Goal: Task Accomplishment & Management: Complete application form

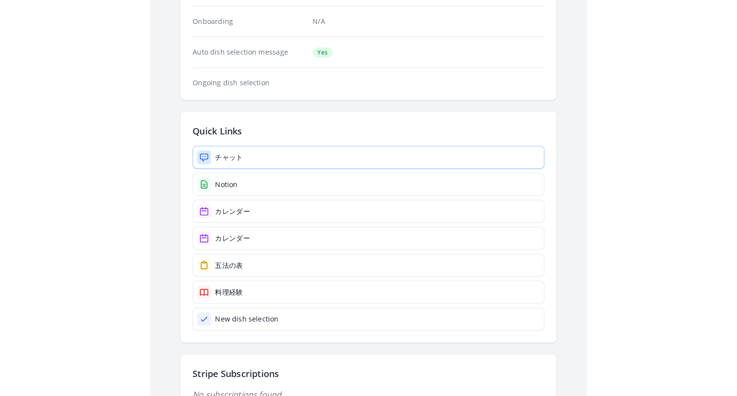
scroll to position [175, 0]
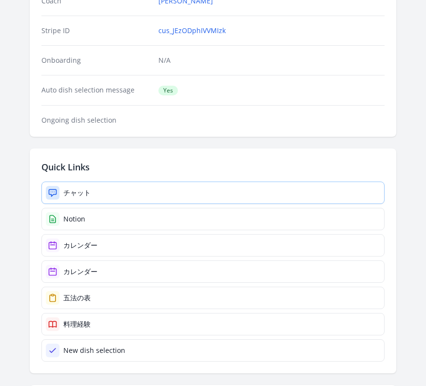
click at [121, 192] on link "チャット" at bounding box center [212, 193] width 343 height 22
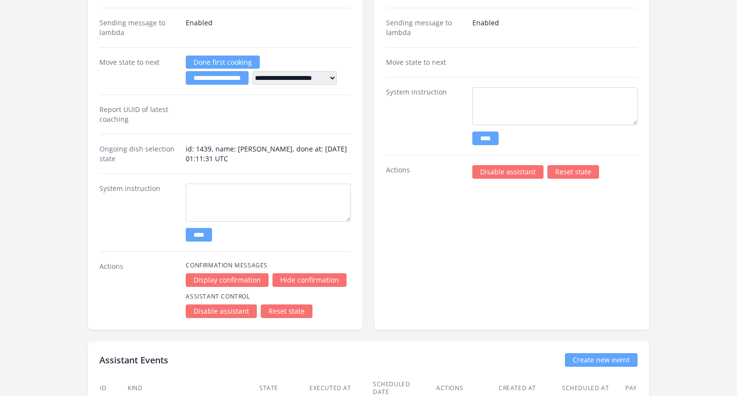
scroll to position [1707, 0]
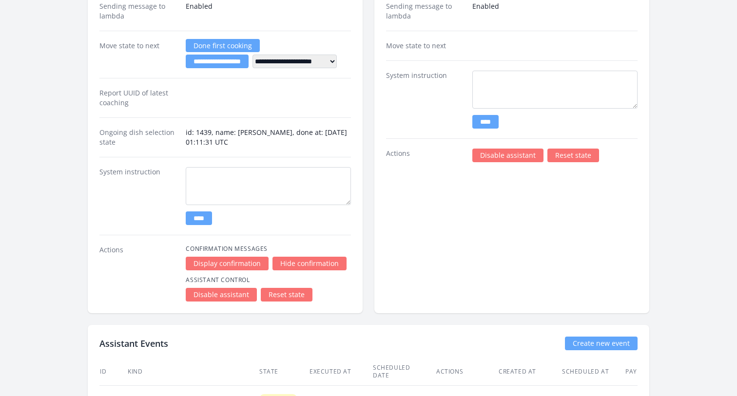
click at [291, 294] on link "Reset state" at bounding box center [287, 295] width 52 height 14
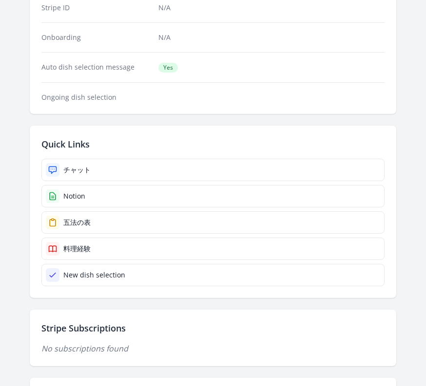
scroll to position [194, 0]
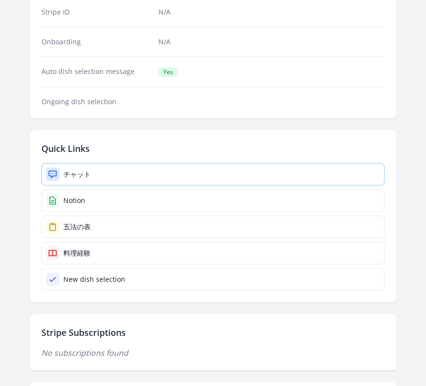
click at [182, 178] on link "チャット" at bounding box center [212, 174] width 343 height 22
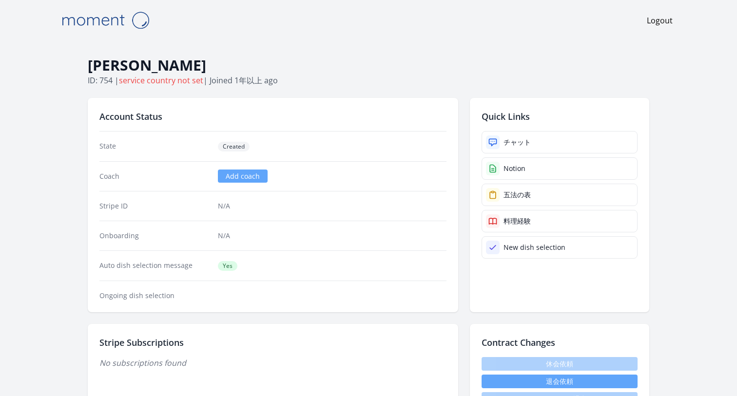
scroll to position [9, 0]
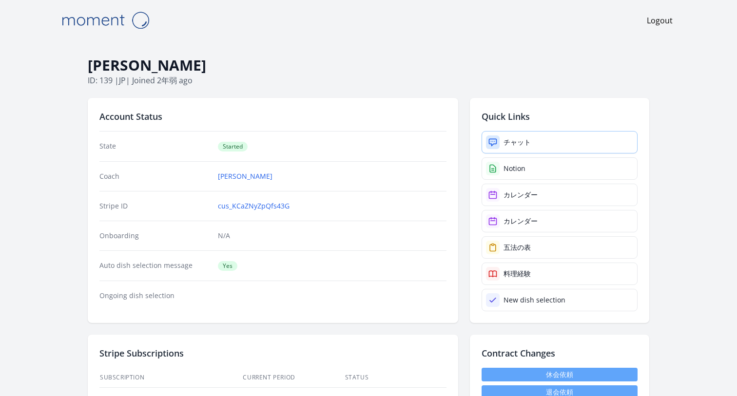
click at [528, 146] on div "チャット" at bounding box center [516, 142] width 27 height 10
click at [539, 139] on link "チャット" at bounding box center [559, 142] width 156 height 22
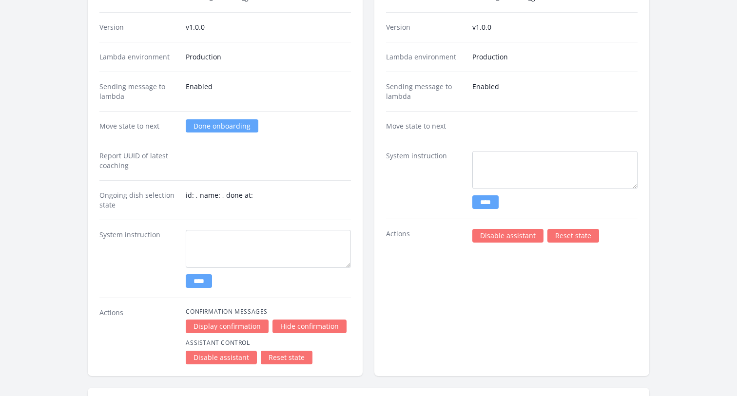
scroll to position [1526, 0]
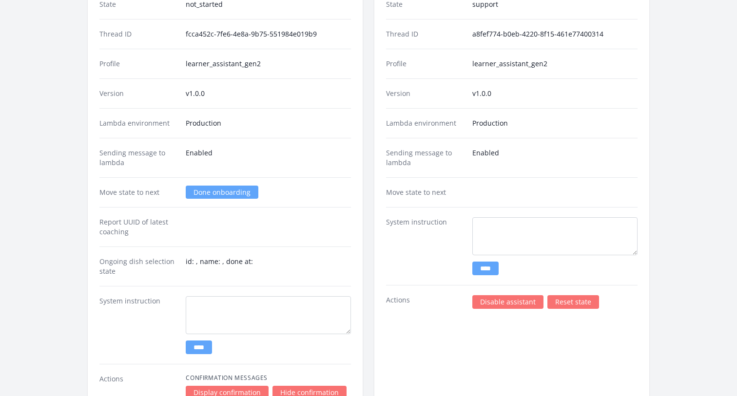
click at [211, 191] on link "Done onboarding" at bounding box center [222, 192] width 73 height 13
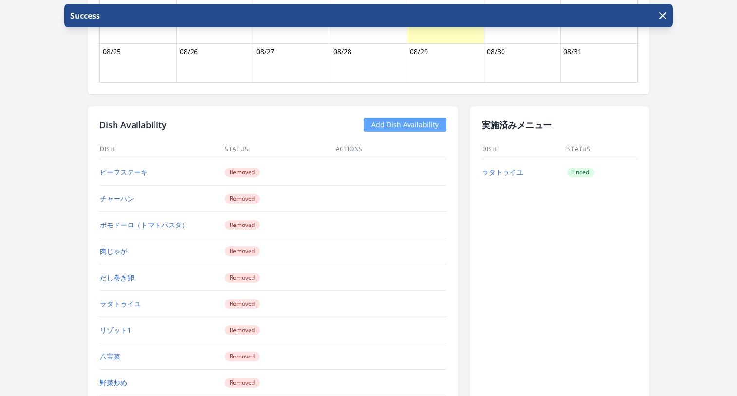
scroll to position [720, 0]
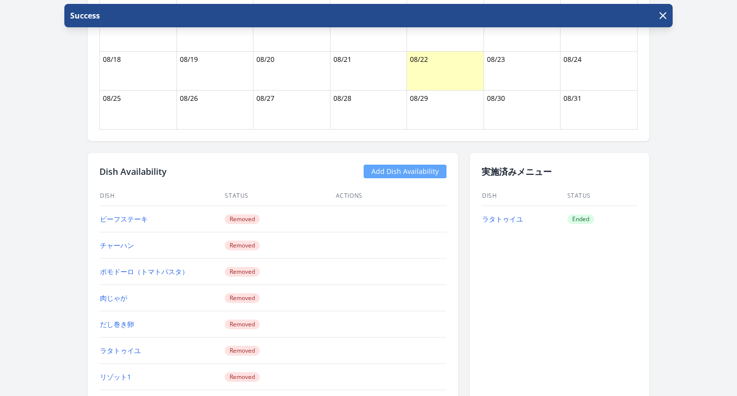
click at [410, 168] on link "Add Dish Availability" at bounding box center [404, 172] width 83 height 14
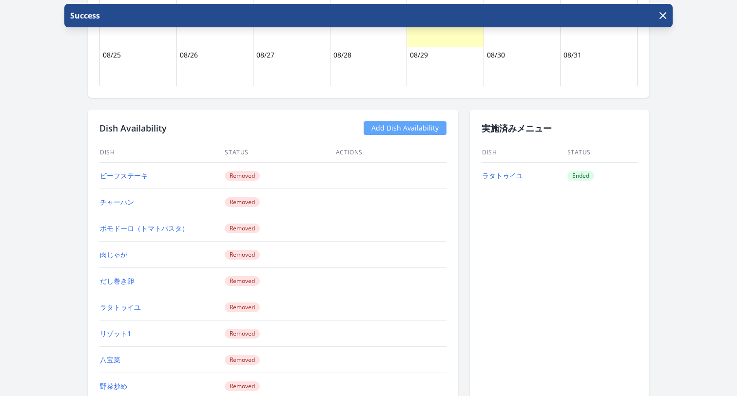
scroll to position [771, 0]
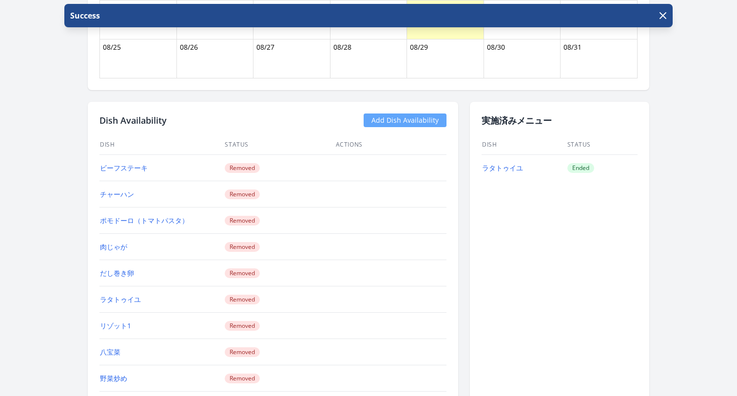
click at [399, 123] on link "Add Dish Availability" at bounding box center [404, 121] width 83 height 14
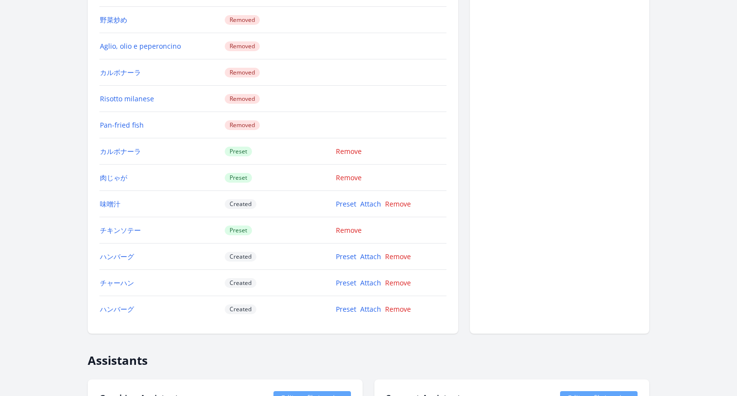
scroll to position [1130, 0]
drag, startPoint x: 254, startPoint y: 257, endPoint x: 215, endPoint y: 257, distance: 39.0
click at [215, 257] on tr "ハンバーグ Created Preset Attach Remove" at bounding box center [272, 256] width 347 height 26
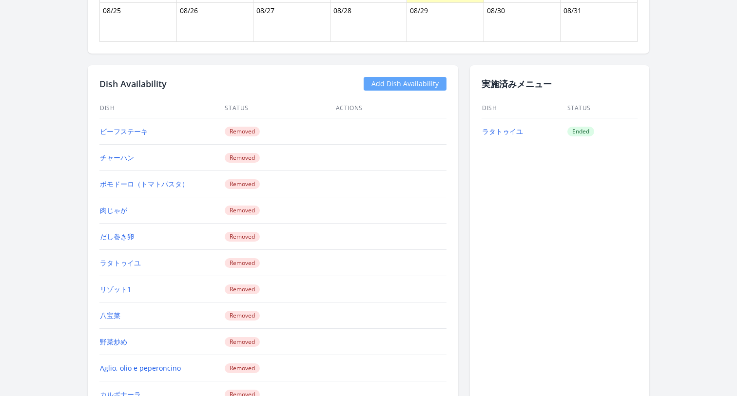
scroll to position [706, 0]
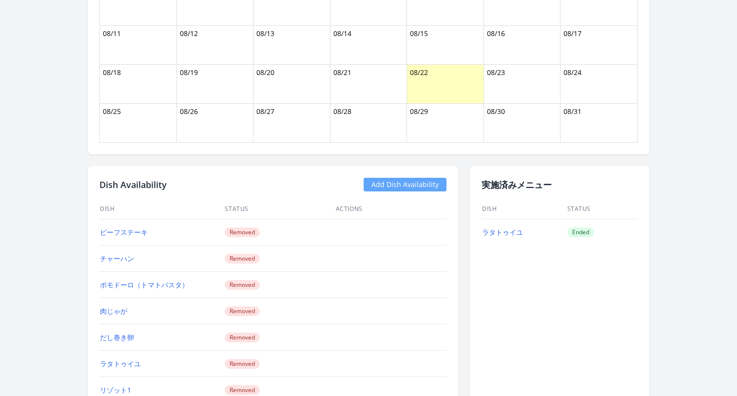
click at [430, 188] on link "Add Dish Availability" at bounding box center [404, 185] width 83 height 14
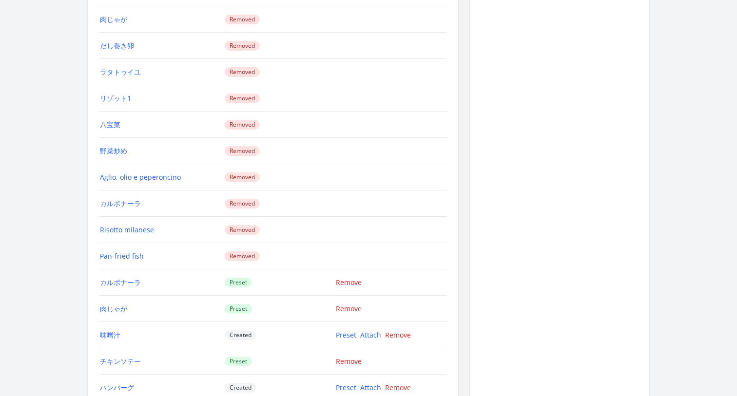
scroll to position [1224, 0]
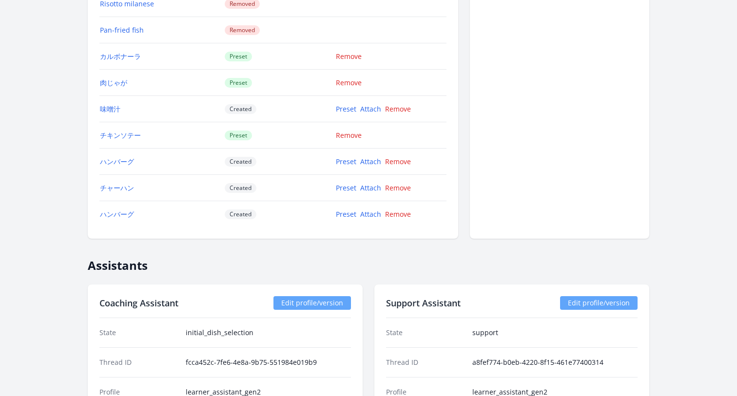
click at [330, 128] on td "Preset" at bounding box center [279, 135] width 111 height 26
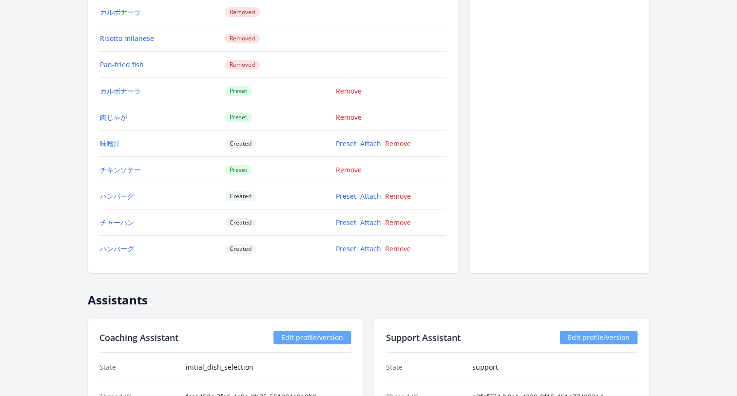
scroll to position [1174, 0]
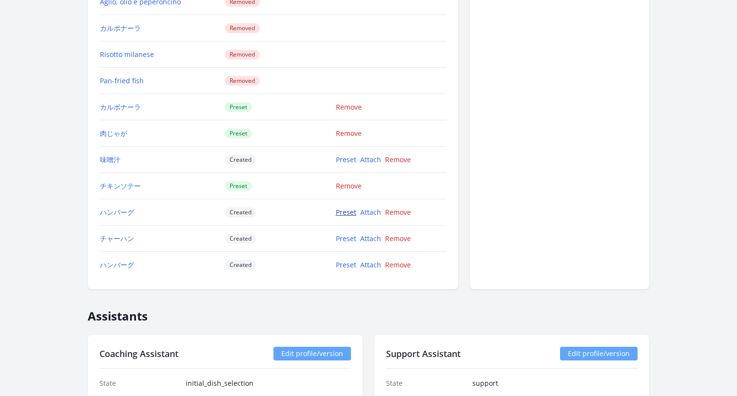
click at [343, 213] on link "Preset" at bounding box center [346, 212] width 20 height 9
click at [346, 241] on link "Preset" at bounding box center [346, 238] width 20 height 9
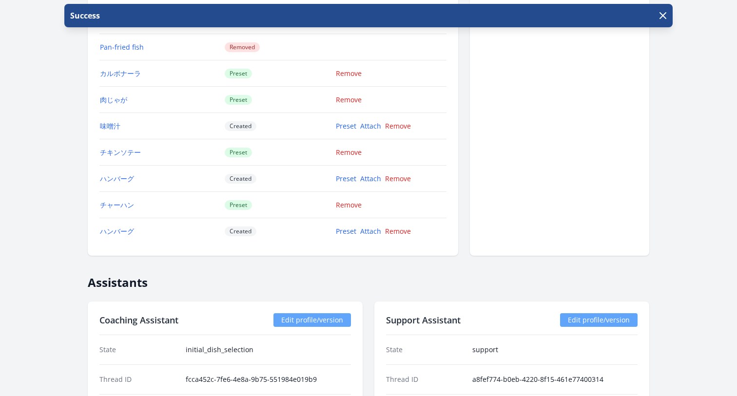
scroll to position [1206, 0]
click at [338, 182] on link "Preset" at bounding box center [346, 179] width 20 height 9
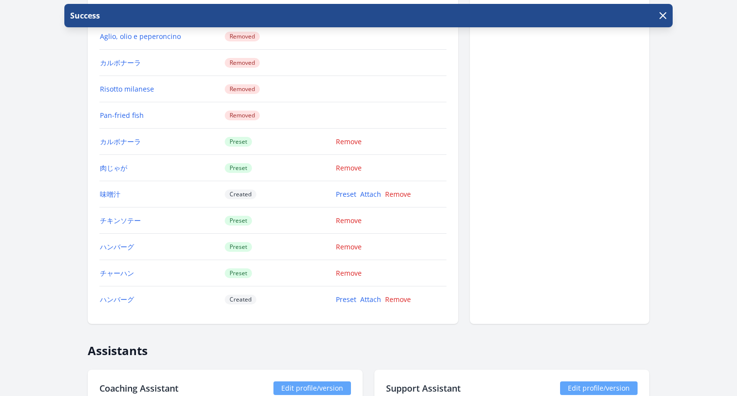
scroll to position [1181, 0]
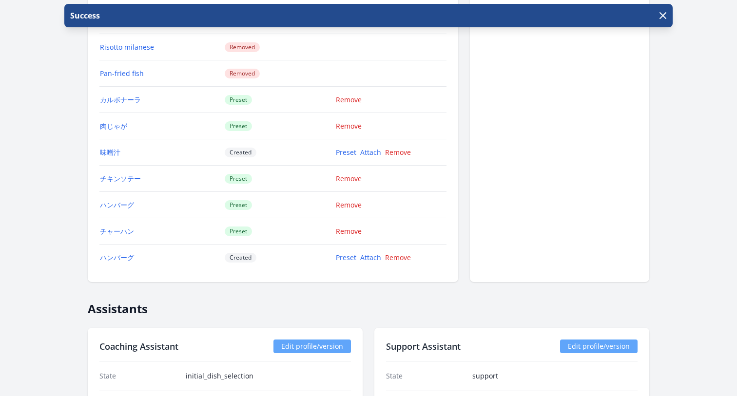
click at [295, 216] on td "Preset" at bounding box center [279, 205] width 111 height 26
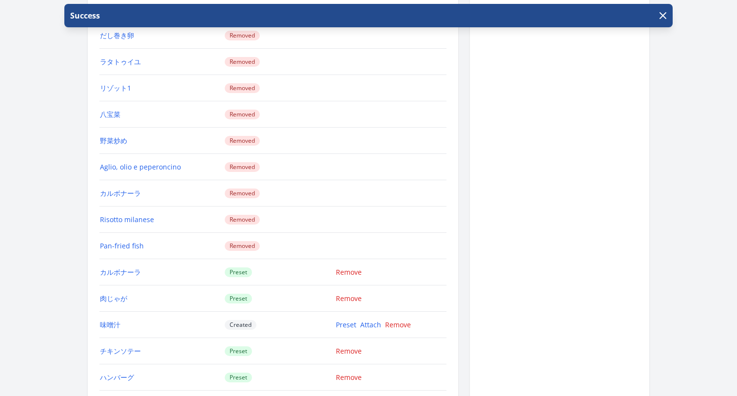
scroll to position [985, 0]
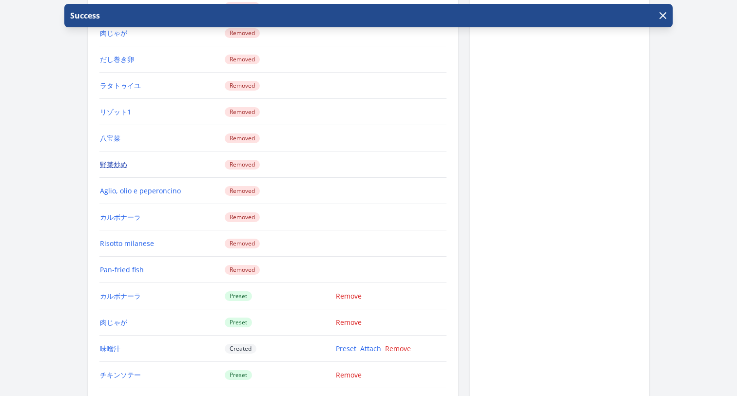
click at [101, 165] on link "野菜炒め" at bounding box center [113, 164] width 27 height 9
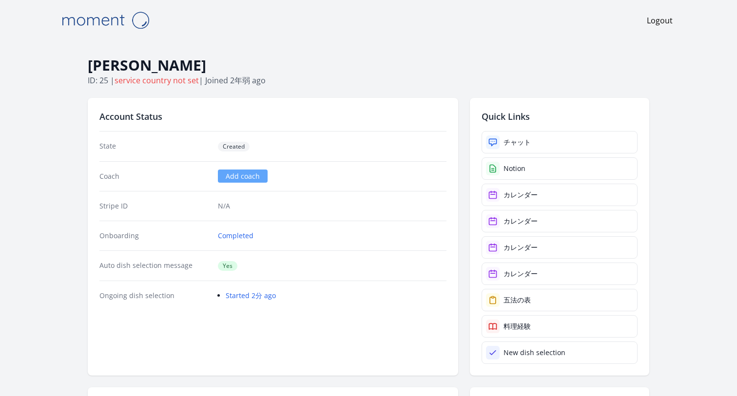
scroll to position [985, 0]
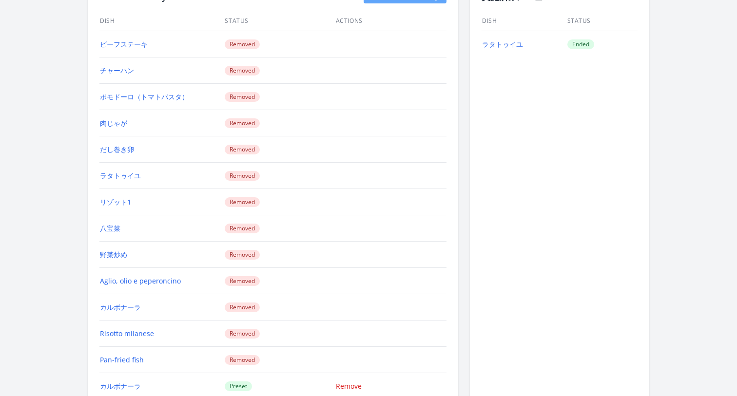
scroll to position [933, 0]
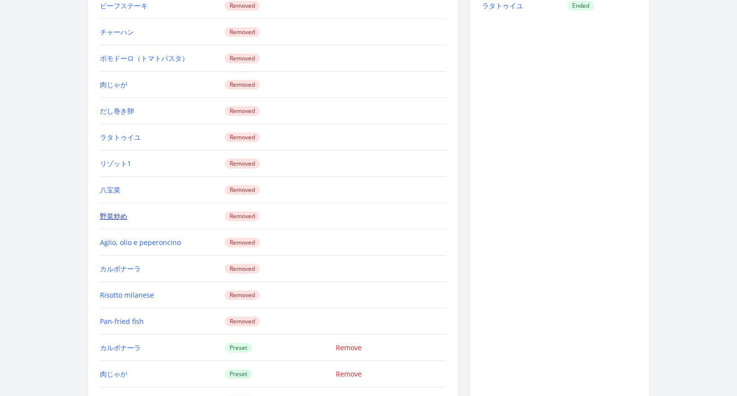
click at [110, 213] on link "野菜炒め" at bounding box center [113, 215] width 27 height 9
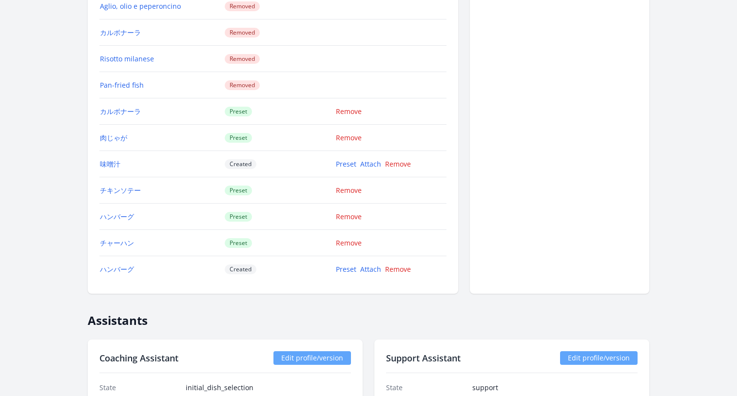
scroll to position [1177, 0]
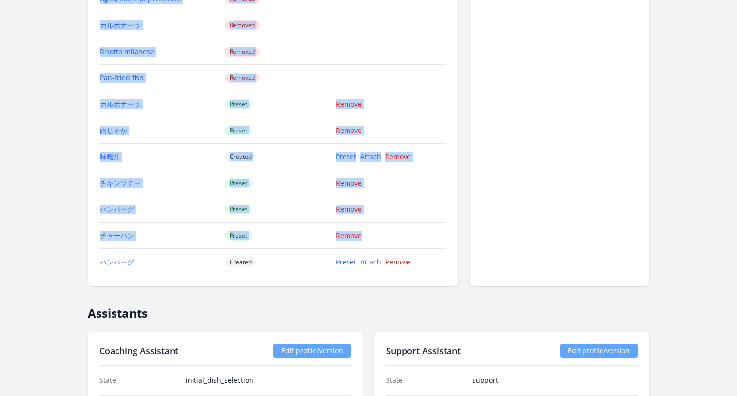
drag, startPoint x: 139, startPoint y: 254, endPoint x: 94, endPoint y: 99, distance: 160.8
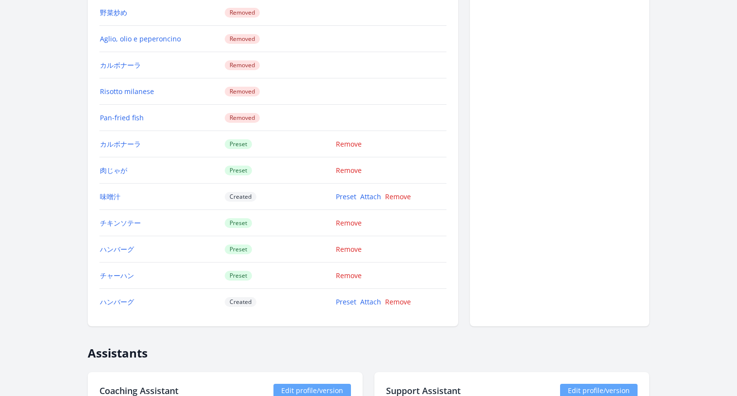
click at [180, 163] on td "肉じゃが" at bounding box center [161, 170] width 125 height 26
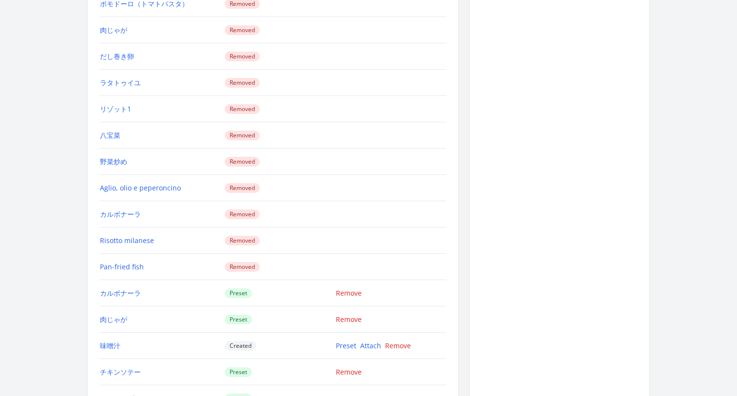
scroll to position [847, 0]
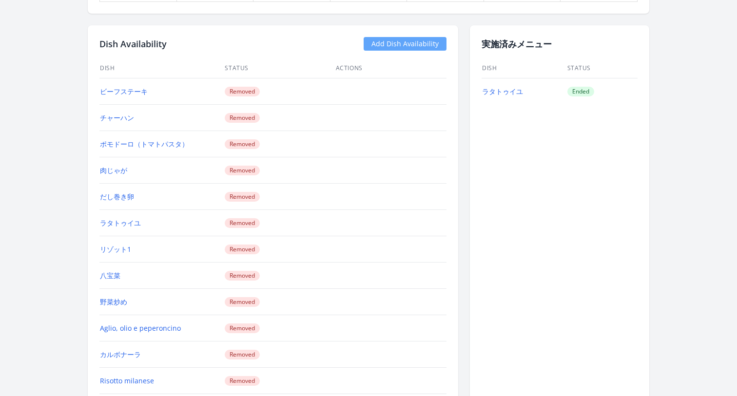
click at [386, 39] on link "Add Dish Availability" at bounding box center [404, 44] width 83 height 14
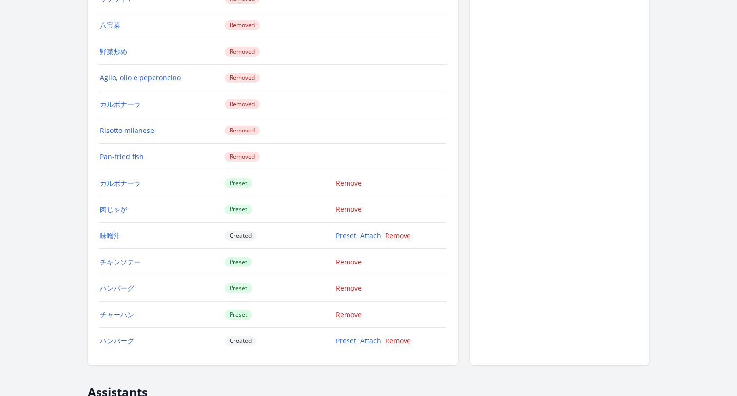
scroll to position [1091, 0]
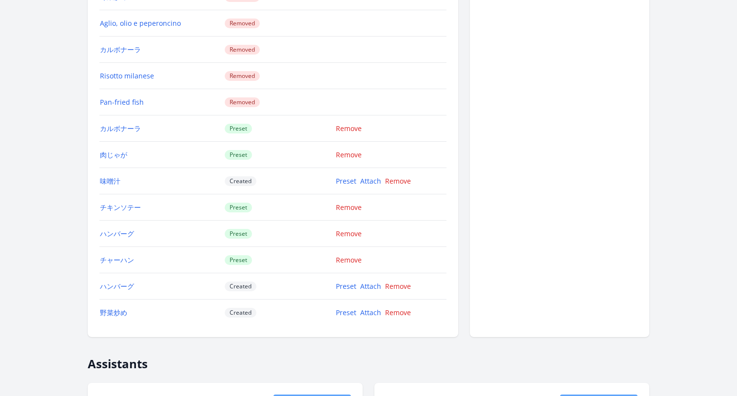
scroll to position [1154, 0]
click at [343, 311] on link "Preset" at bounding box center [346, 310] width 20 height 9
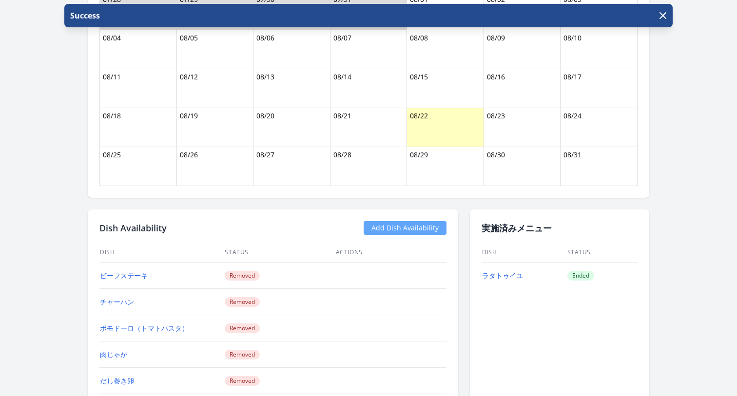
scroll to position [725, 0]
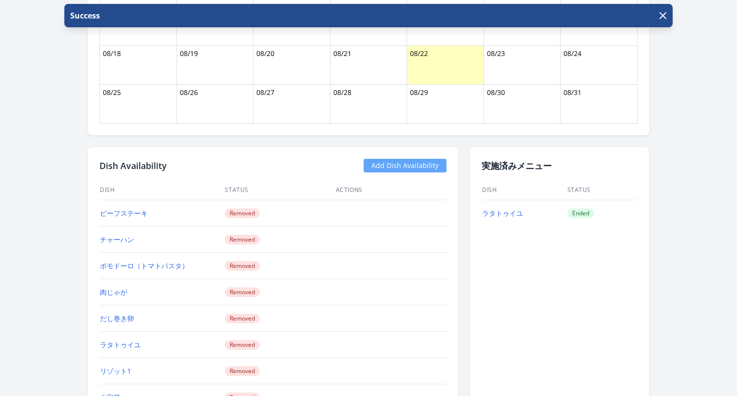
click at [399, 169] on link "Add Dish Availability" at bounding box center [404, 166] width 83 height 14
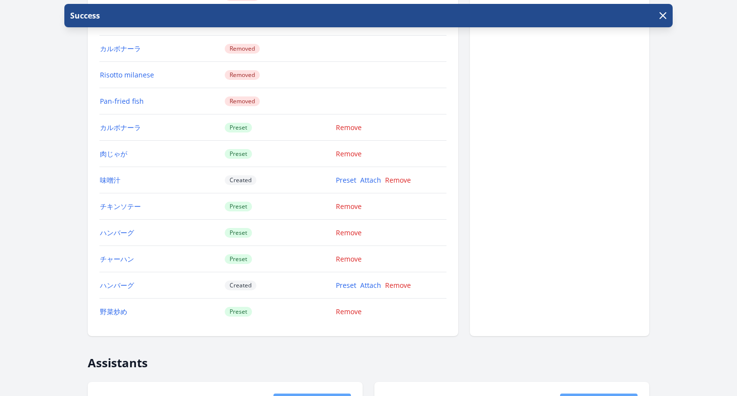
scroll to position [1140, 0]
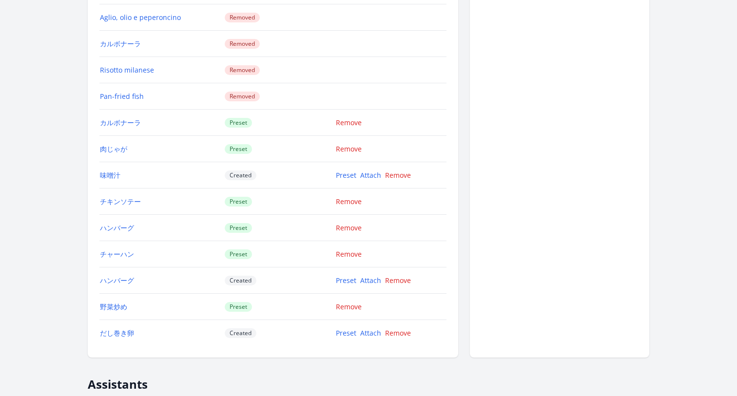
scroll to position [1160, 0]
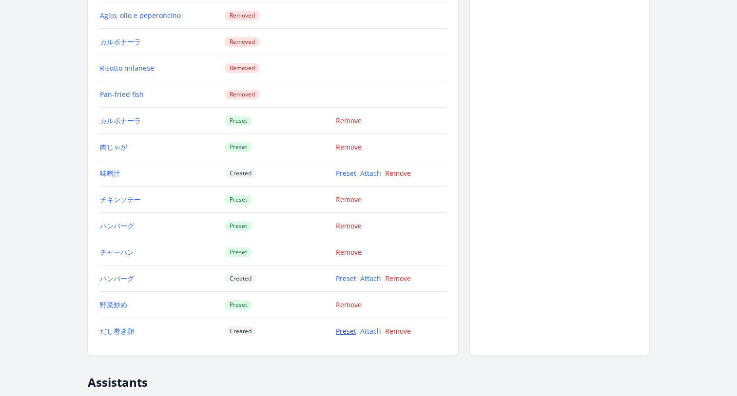
click at [351, 329] on link "Preset" at bounding box center [346, 330] width 20 height 9
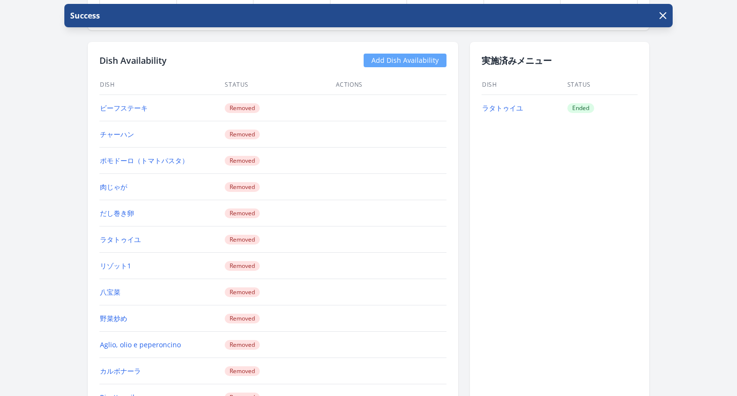
scroll to position [762, 0]
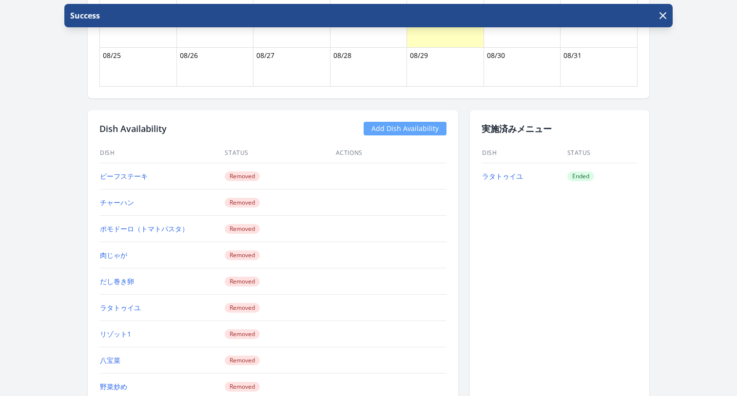
click at [410, 130] on link "Add Dish Availability" at bounding box center [404, 129] width 83 height 14
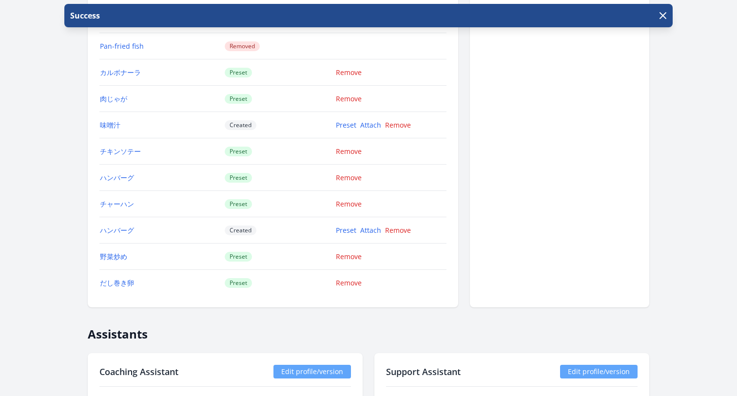
scroll to position [1214, 0]
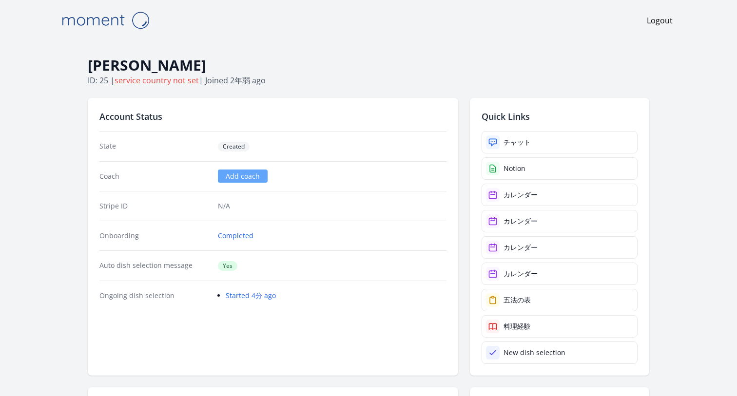
scroll to position [1214, 0]
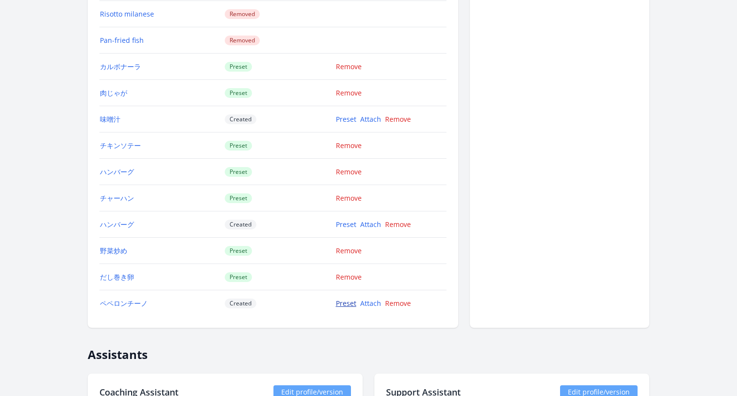
click at [344, 305] on link "Preset" at bounding box center [346, 303] width 20 height 9
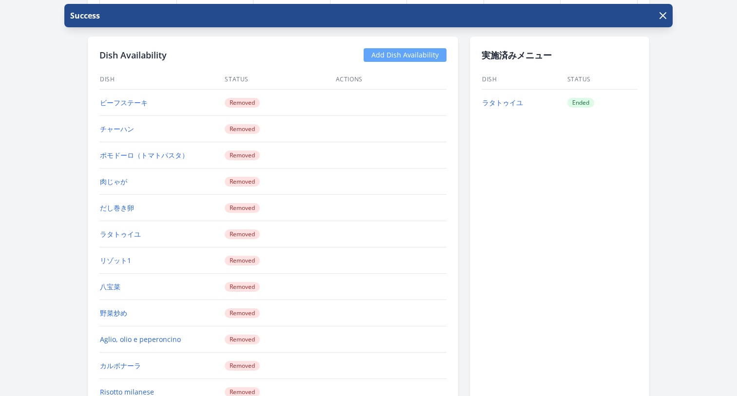
scroll to position [694, 0]
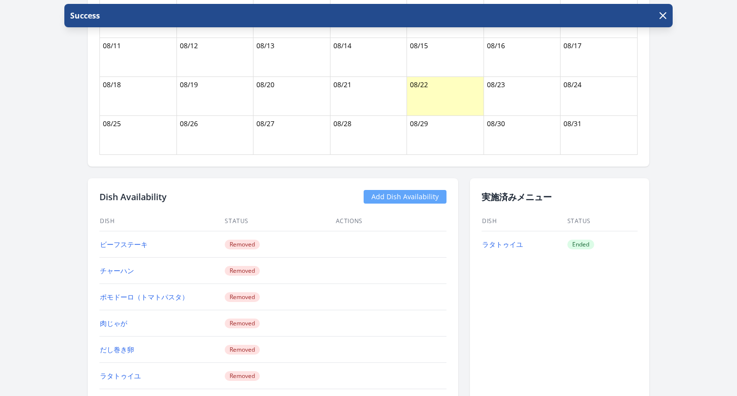
click at [397, 198] on link "Add Dish Availability" at bounding box center [404, 197] width 83 height 14
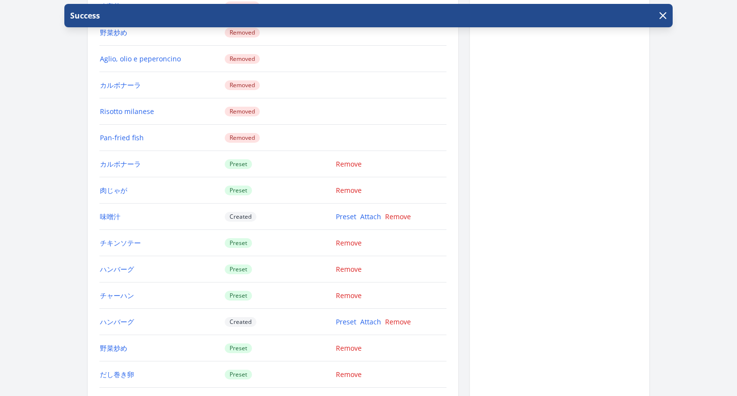
scroll to position [1113, 0]
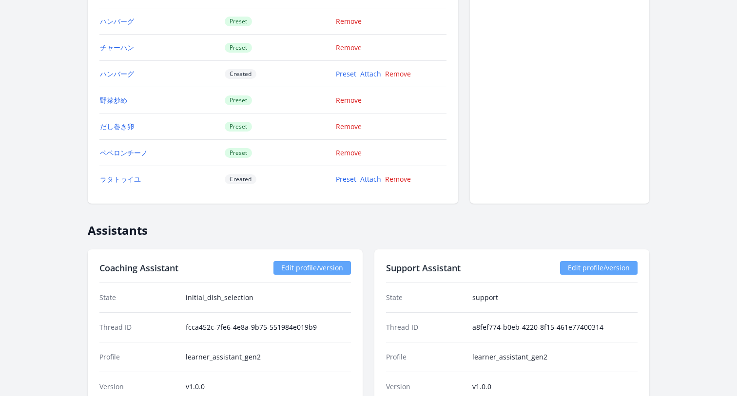
scroll to position [1359, 0]
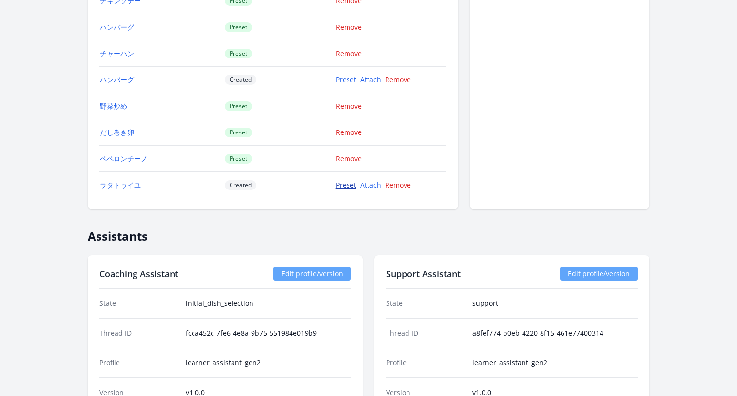
click at [341, 189] on link "Preset" at bounding box center [346, 184] width 20 height 9
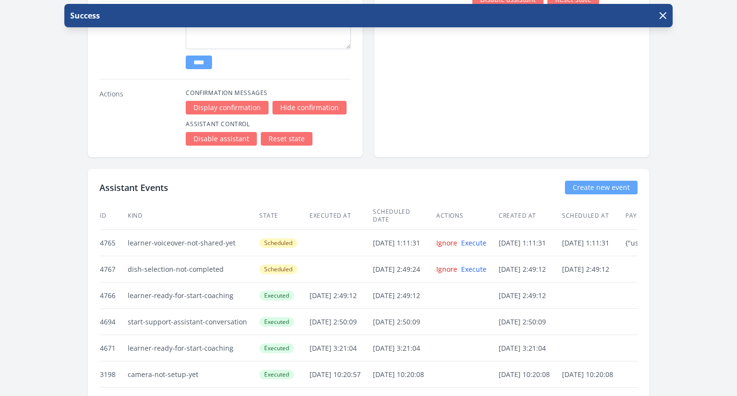
scroll to position [1959, 0]
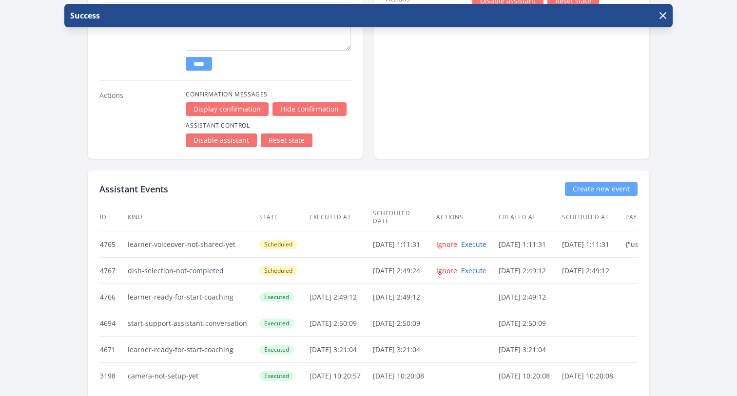
click at [288, 141] on link "Reset state" at bounding box center [287, 140] width 52 height 14
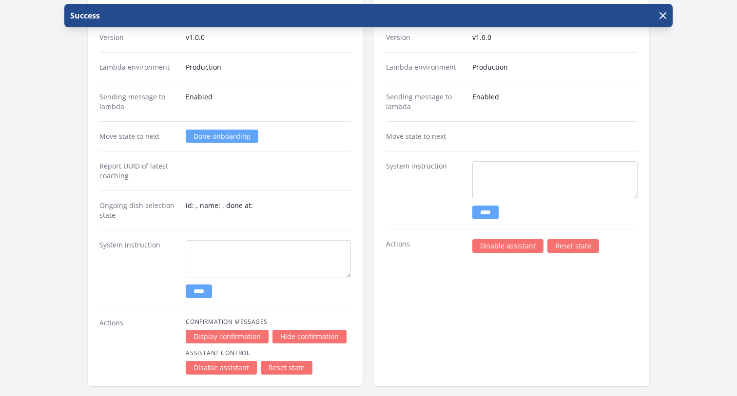
scroll to position [1682, 0]
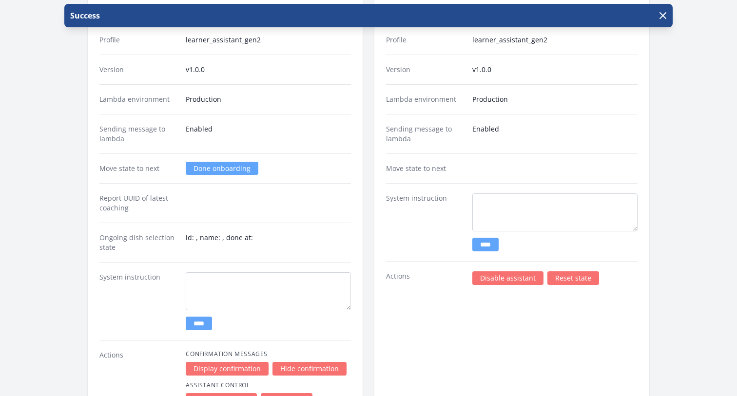
click at [211, 172] on link "Done onboarding" at bounding box center [222, 168] width 73 height 13
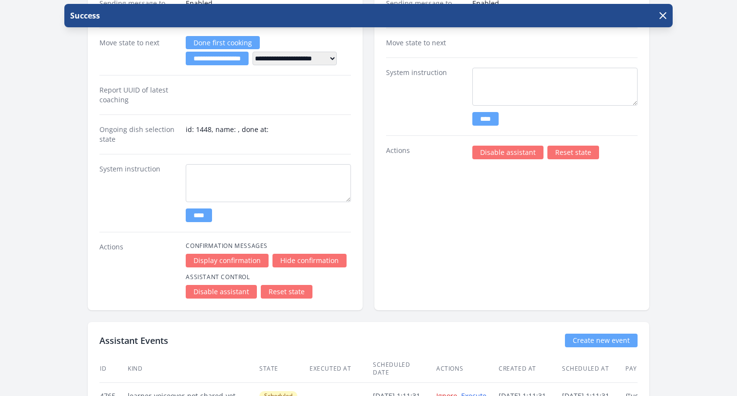
scroll to position [1902, 0]
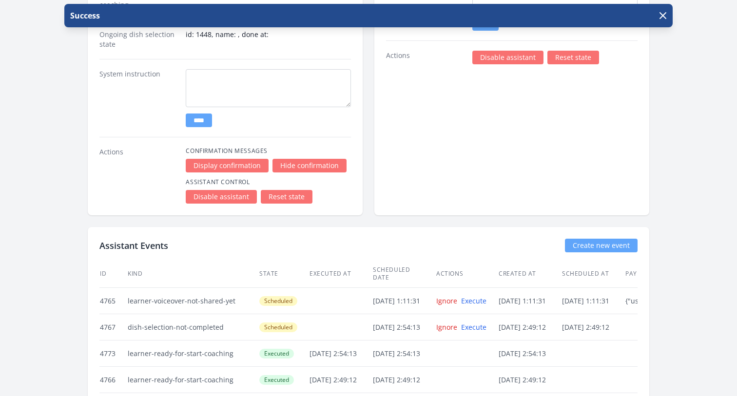
click at [294, 192] on link "Reset state" at bounding box center [287, 197] width 52 height 14
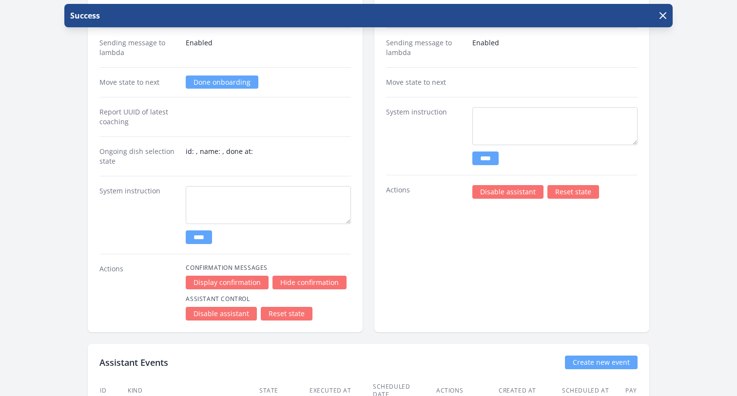
scroll to position [1660, 0]
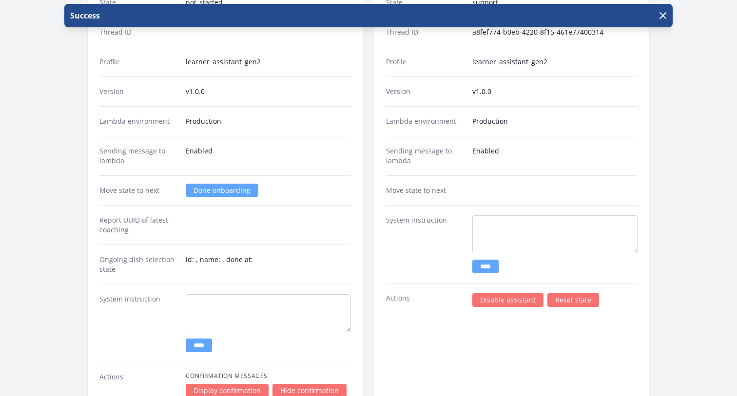
click at [220, 188] on link "Done onboarding" at bounding box center [222, 190] width 73 height 13
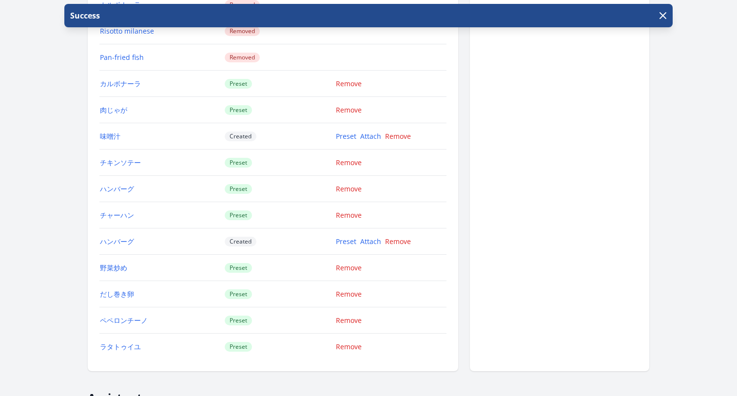
scroll to position [1188, 0]
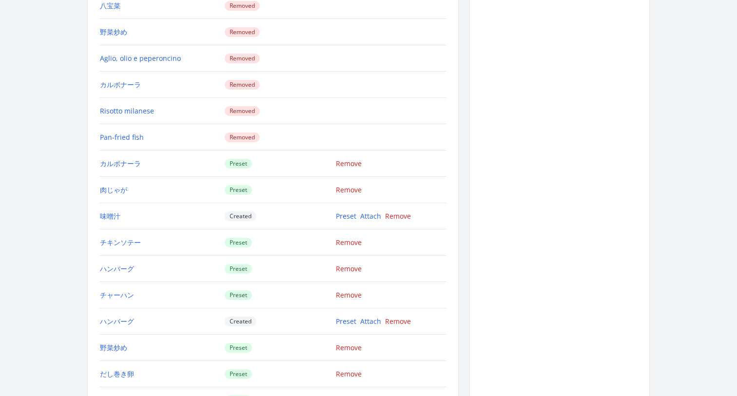
scroll to position [1087, 0]
